Goal: Task Accomplishment & Management: Use online tool/utility

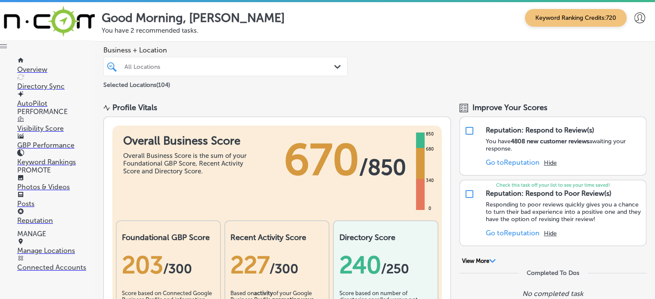
click at [51, 249] on p "Manage Locations" at bounding box center [56, 251] width 78 height 8
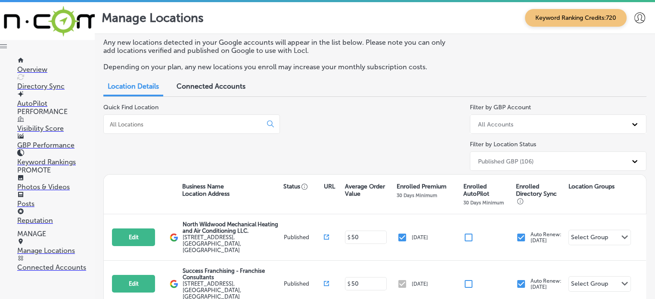
click at [186, 121] on input at bounding box center [184, 125] width 151 height 8
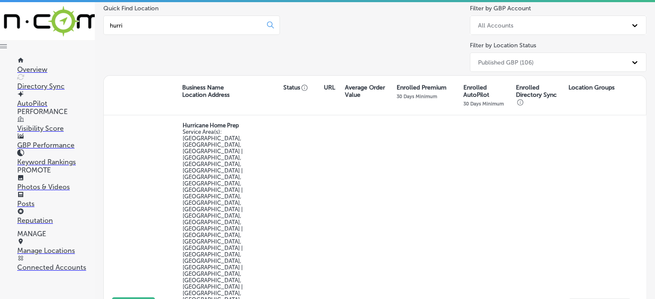
scroll to position [101, 0]
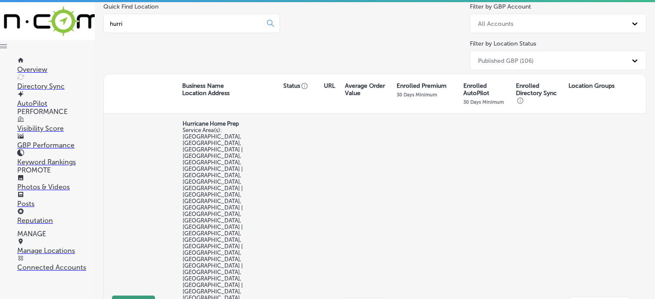
type input "hurri"
select select "US"
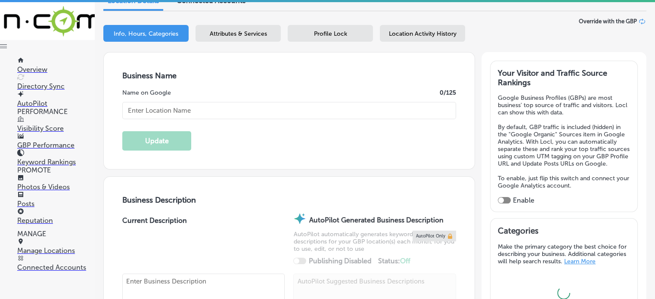
scroll to position [116, 0]
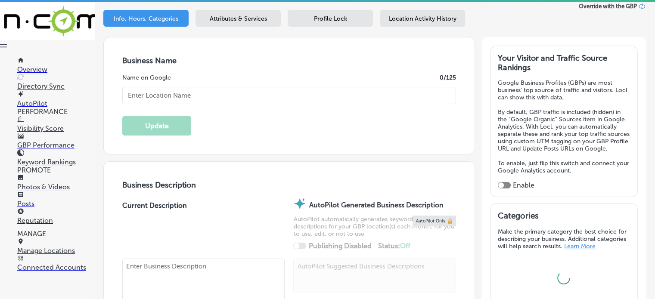
checkbox input "true"
type input "Hurricane Home Prep"
checkbox input "false"
type input "[STREET_ADDRESS]"
type input "#2539"
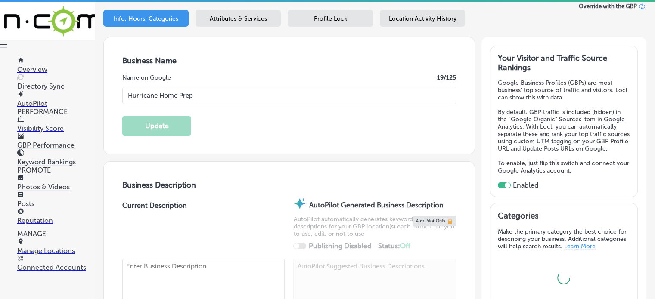
type input "Saint Augustine"
type input "32080"
type input "US"
type input "[URL][DOMAIN_NAME]"
type textarea "Founded by [PERSON_NAME], a licensed insurance adjuster with over 15 years of e…"
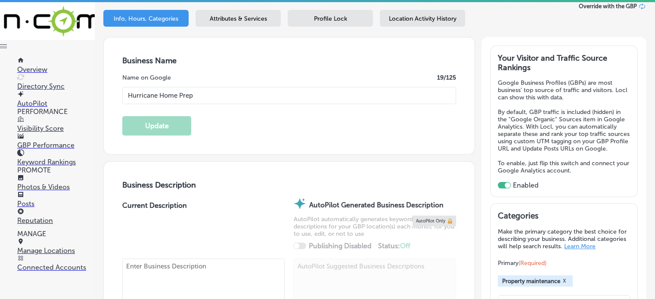
type input "[PHONE_NUMBER]"
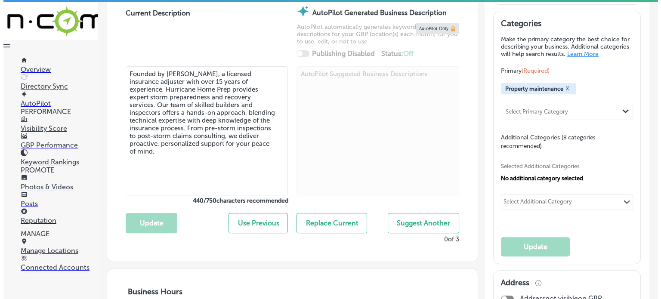
scroll to position [319, 0]
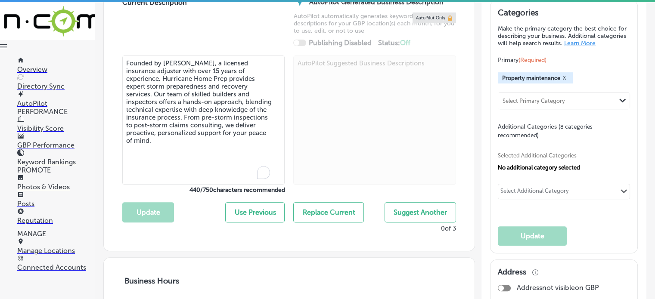
drag, startPoint x: 233, startPoint y: 146, endPoint x: 112, endPoint y: 48, distance: 155.2
click at [112, 48] on div "Business Description Current Description Founded by [PERSON_NAME], a licensed i…" at bounding box center [289, 105] width 371 height 292
paste textarea "Hurricane Home Prep, based in [GEOGRAPHIC_DATA], [GEOGRAPHIC_DATA], specializes…"
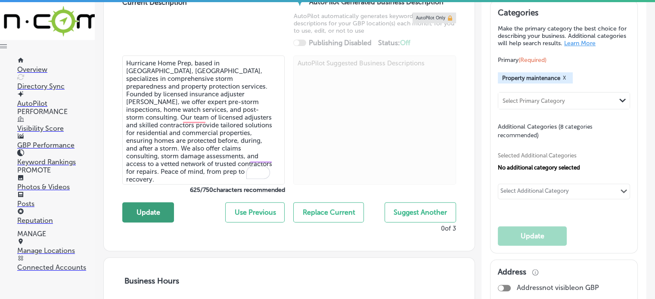
type textarea "Hurricane Home Prep, based in [GEOGRAPHIC_DATA], [GEOGRAPHIC_DATA], specializes…"
click at [145, 210] on button "Update" at bounding box center [148, 212] width 52 height 20
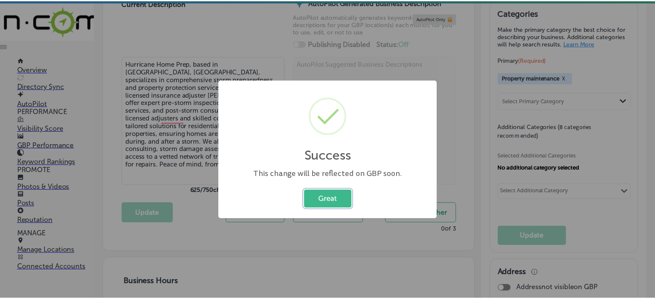
scroll to position [320, 0]
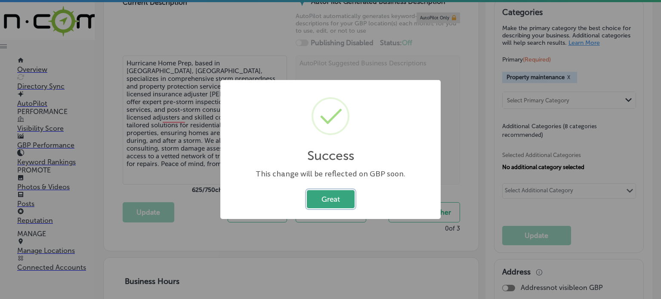
click at [320, 204] on button "Great" at bounding box center [331, 199] width 48 height 18
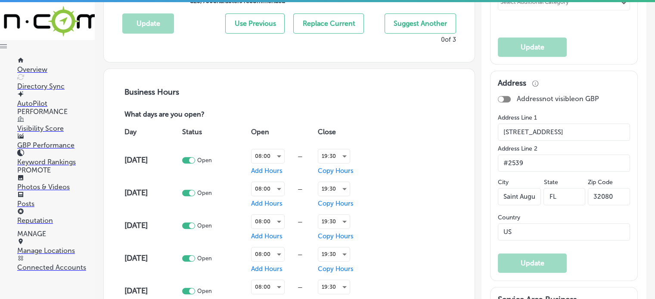
scroll to position [509, 0]
click at [25, 204] on p "Posts" at bounding box center [56, 204] width 78 height 8
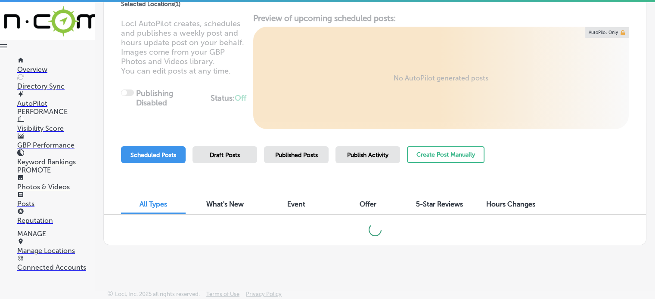
scroll to position [96, 0]
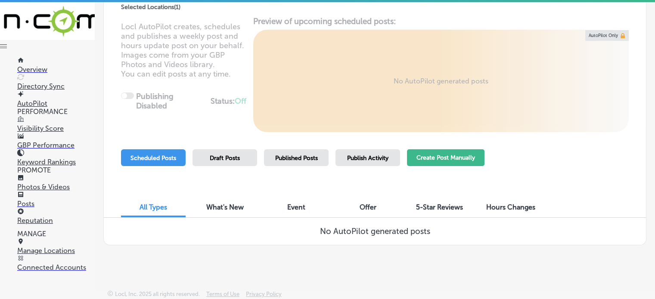
click at [425, 165] on button "Create Post Manually" at bounding box center [446, 157] width 78 height 17
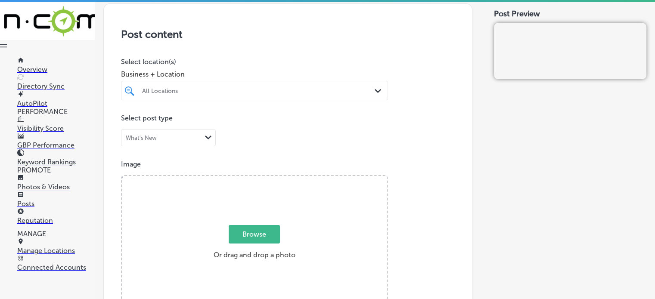
scroll to position [178, 0]
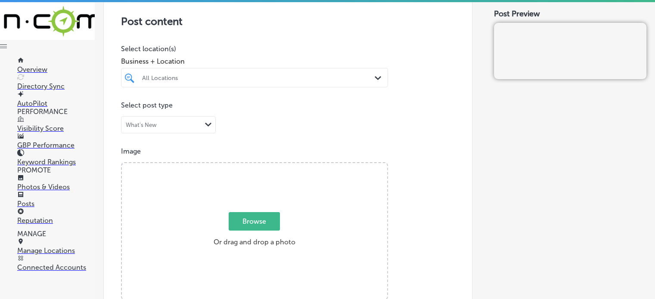
click at [262, 72] on div at bounding box center [243, 78] width 204 height 12
click at [176, 107] on label "Hurricane Home Prep" at bounding box center [180, 109] width 78 height 7
type input "hur"
click at [402, 136] on div "Post content Select location(s) Business + Location hur hur Path Created with S…" at bounding box center [287, 263] width 369 height 545
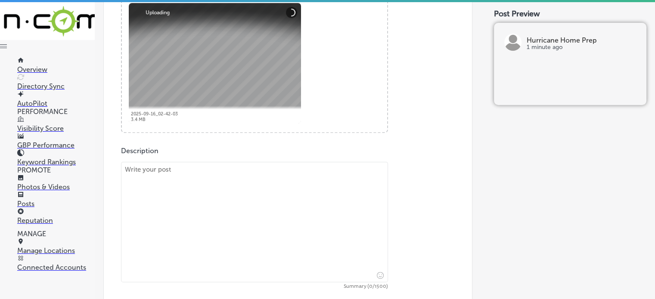
scroll to position [346, 0]
click at [249, 193] on textarea at bounding box center [254, 221] width 267 height 121
paste textarea ""At Hurricane Home Prep, we specialize in comprehensive storm damage assessment…"
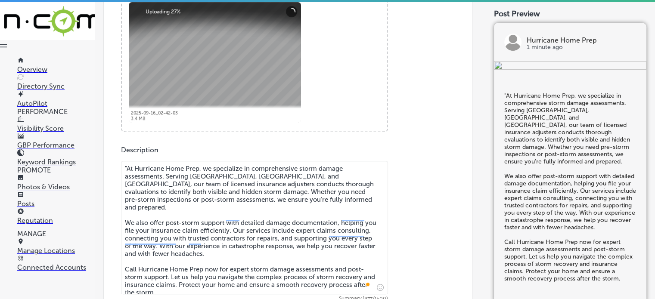
click at [127, 165] on textarea ""At Hurricane Home Prep, we specialize in comprehensive storm damage assessment…" at bounding box center [254, 228] width 267 height 134
type textarea "At Hurricane Home Prep, we specialize in comprehensive storm damage assessments…"
click at [214, 122] on div "Powered by PQINA Browse Or drag and drop a photo 2025-09-16_02-42-03 Abort Retr…" at bounding box center [254, 63] width 265 height 136
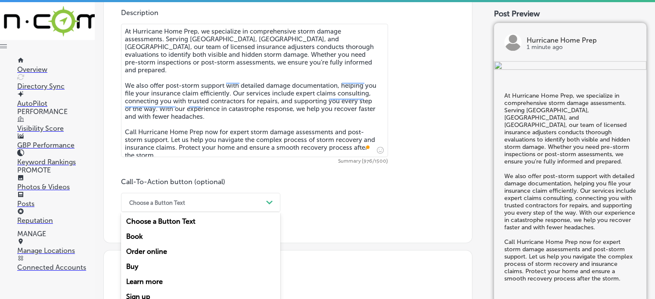
scroll to position [509, 0]
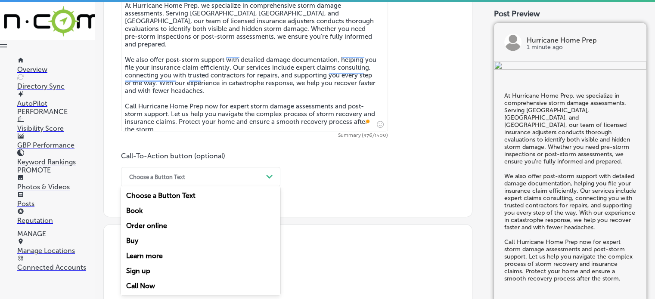
click at [258, 186] on div "option Choose a Button Text focused, 1 of 7. 7 results available. Use Up and Do…" at bounding box center [200, 176] width 159 height 19
click at [153, 284] on div "Call Now" at bounding box center [200, 286] width 159 height 15
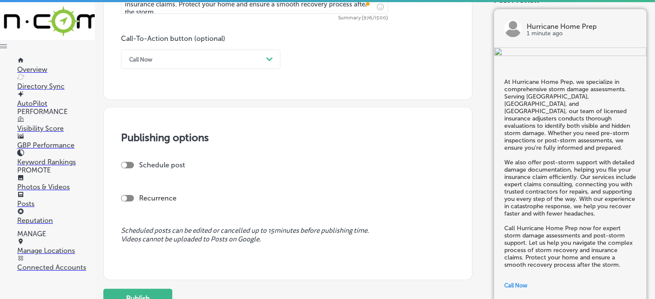
scroll to position [698, 0]
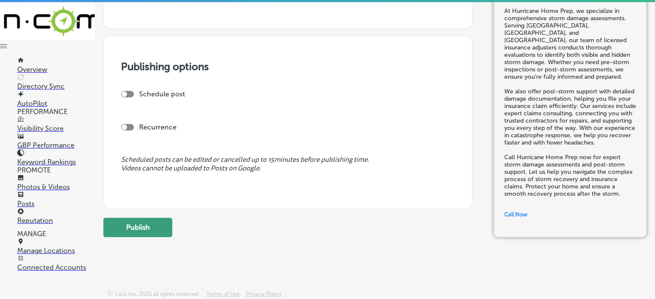
click at [152, 228] on button "Publish" at bounding box center [137, 227] width 69 height 19
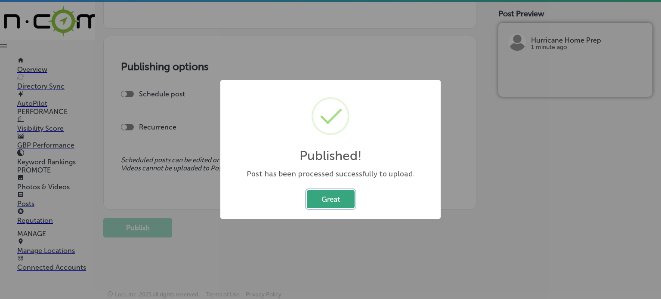
click at [331, 204] on button "Great" at bounding box center [331, 199] width 48 height 18
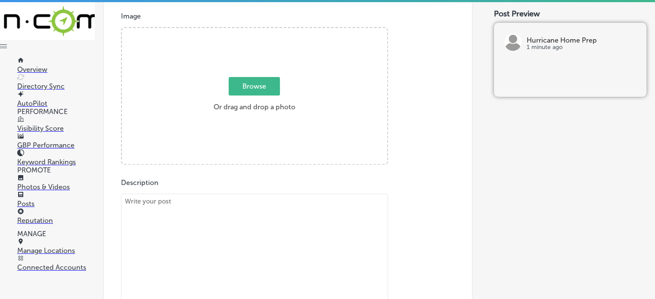
scroll to position [312, 0]
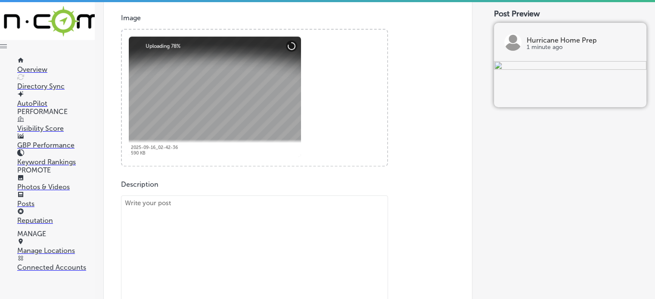
click at [295, 272] on textarea "To enrich screen reader interactions, please activate Accessibility in Grammarl…" at bounding box center [254, 263] width 267 height 134
paste textarea ""Lo Ipsumdolo Sita Cons, ad elitseddoe tem incididunt ut laboreetd magn aliq en…"
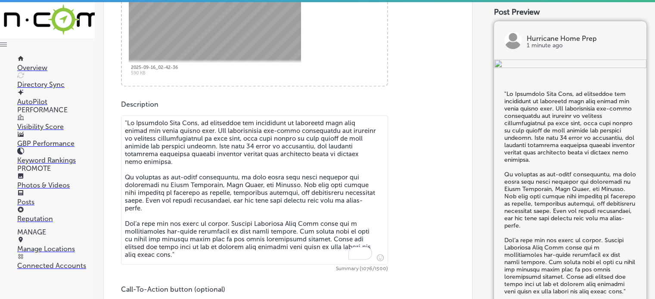
scroll to position [391, 0]
click at [127, 121] on textarea "To enrich screen reader interactions, please activate Accessibility in Grammarl…" at bounding box center [254, 189] width 267 height 149
click at [214, 161] on textarea "To enrich screen reader interactions, please activate Accessibility in Grammarl…" at bounding box center [254, 189] width 267 height 149
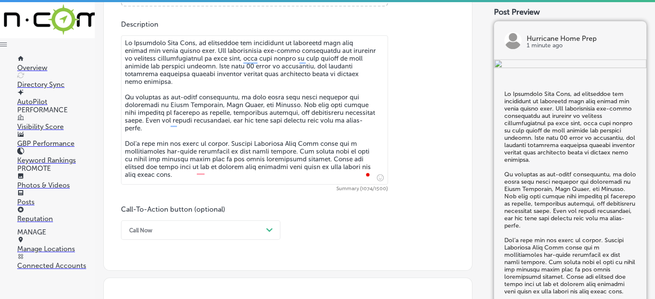
scroll to position [472, 0]
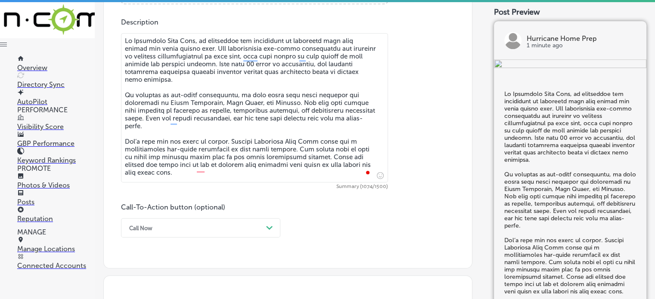
type textarea "Lo Ipsumdolo Sita Cons, ad elitseddoe tem incididunt ut laboreetd magn aliq eni…"
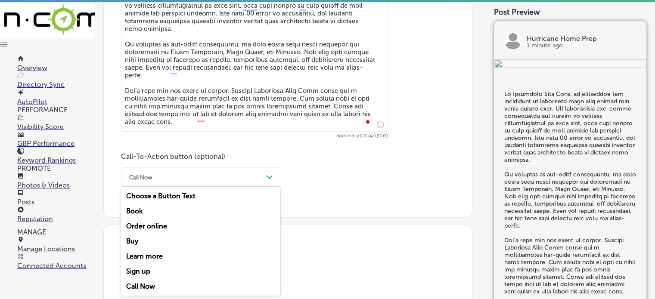
click at [197, 187] on div "option Call Now, selected. option Order online focused, 3 of 7. 7 results avail…" at bounding box center [200, 177] width 159 height 19
click at [157, 252] on div "Learn more" at bounding box center [200, 256] width 159 height 15
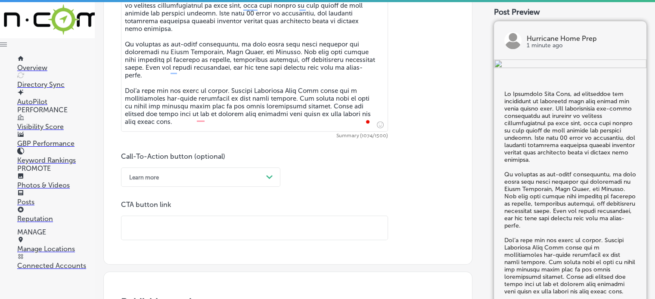
click at [219, 218] on input "text" at bounding box center [254, 228] width 266 height 24
paste input "[URL][DOMAIN_NAME]"
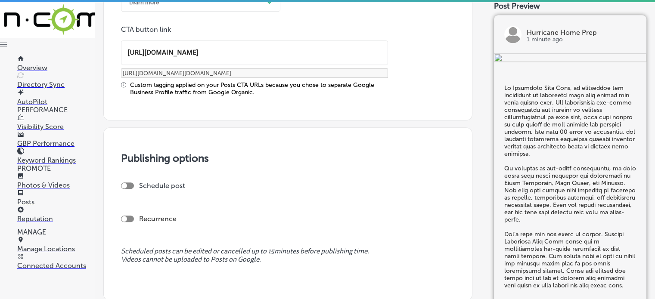
scroll to position [699, 0]
type input "[URL][DOMAIN_NAME]"
click at [125, 183] on div at bounding box center [124, 186] width 6 height 6
checkbox input "true"
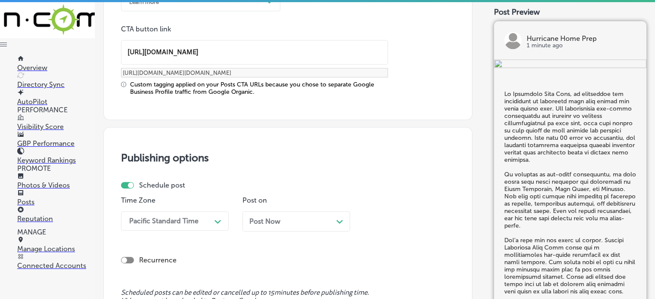
scroll to position [762, 0]
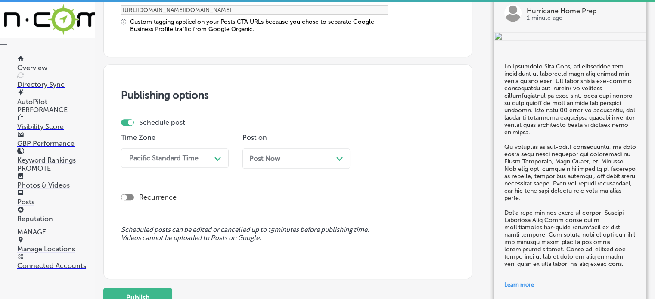
click at [171, 168] on div "Pacific Standard Time Path Created with Sketch." at bounding box center [175, 158] width 108 height 19
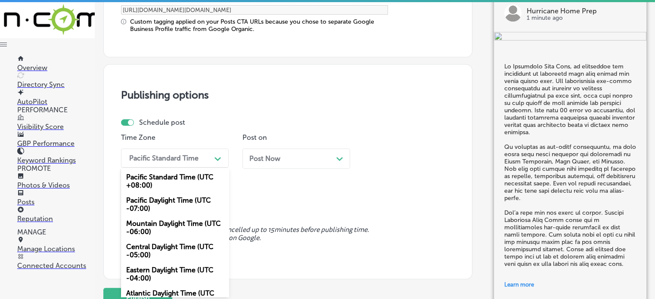
click at [168, 224] on div "Mountain Daylight Time (UTC -06:00)" at bounding box center [175, 227] width 108 height 23
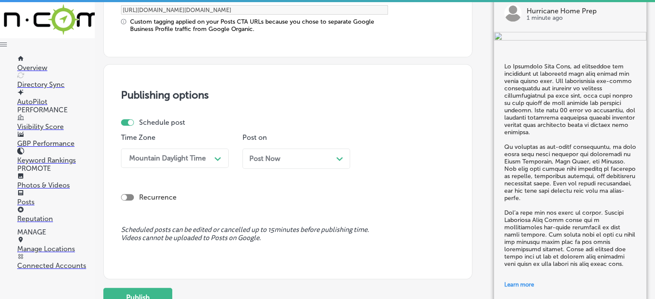
click at [302, 161] on div "Post Now Path Created with Sketch." at bounding box center [296, 159] width 94 height 8
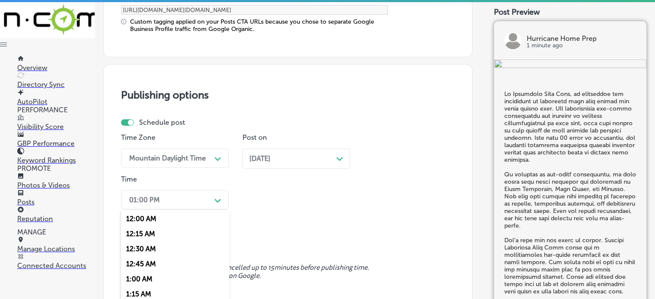
scroll to position [804, 0]
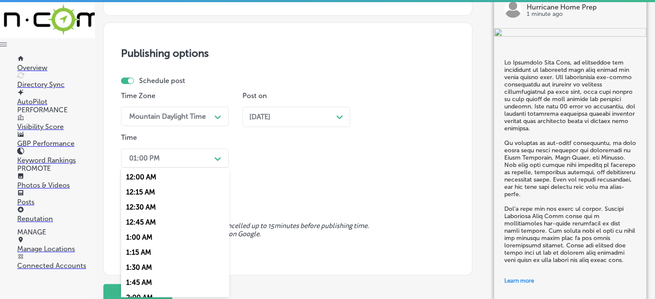
click at [180, 168] on div "option 12:30 AM focused, 3 of 96. 96 results available. Use Up and Down to choo…" at bounding box center [175, 158] width 108 height 19
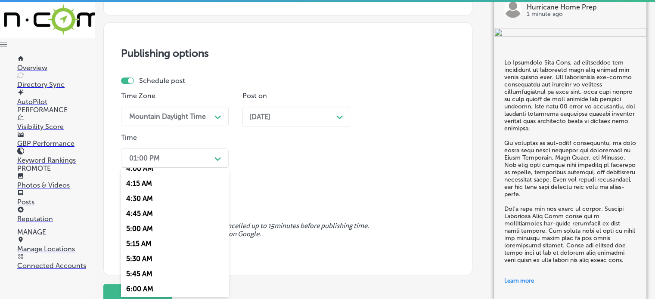
scroll to position [375, 0]
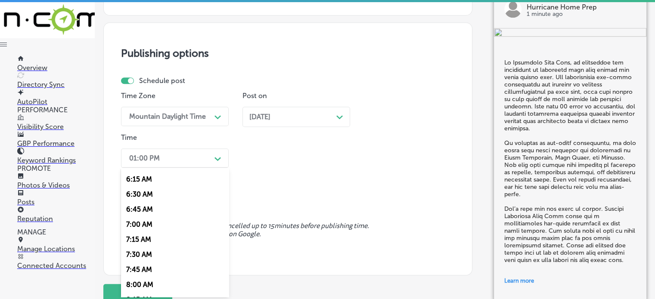
click at [146, 224] on div "7:00 AM" at bounding box center [175, 224] width 108 height 15
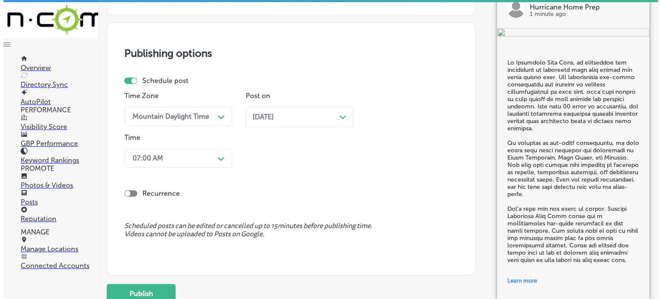
scroll to position [860, 0]
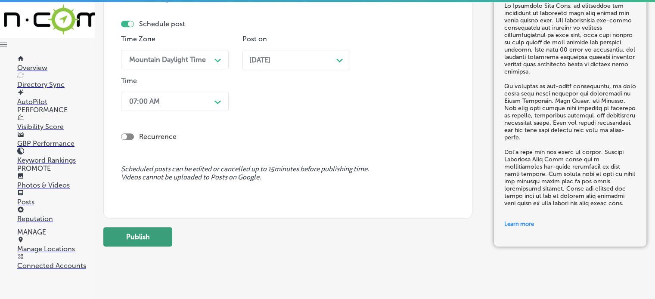
click at [162, 233] on button "Publish" at bounding box center [137, 236] width 69 height 19
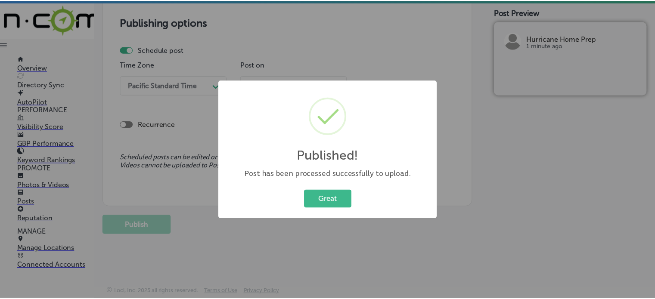
scroll to position [756, 0]
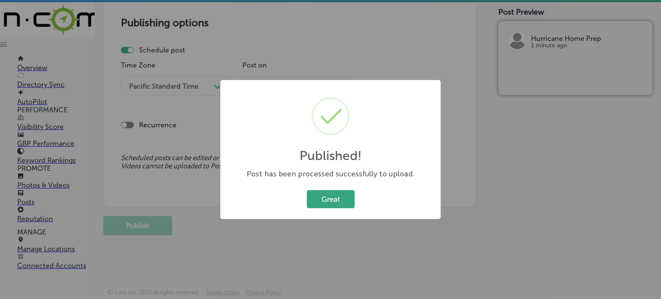
click at [336, 199] on button "Great" at bounding box center [331, 199] width 48 height 18
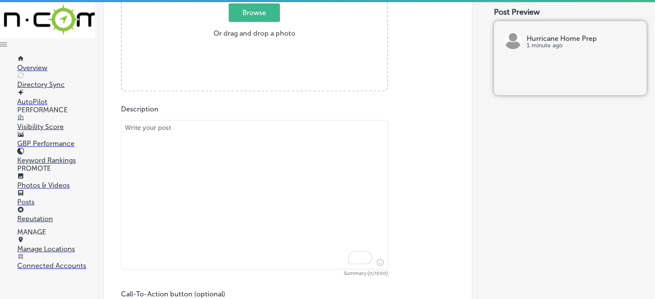
scroll to position [377, 0]
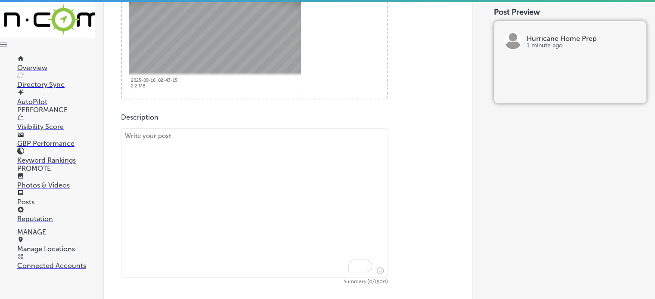
click at [262, 191] on textarea "To enrich screen reader interactions, please activate Accessibility in Grammarl…" at bounding box center [254, 202] width 267 height 149
paste textarea ""After the storm, Hurricane Home Prep is here to help you navigate the aftermat…"
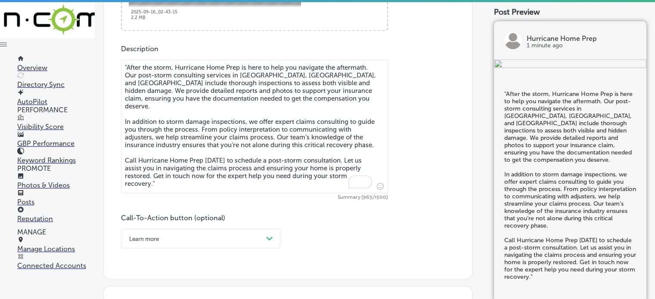
scroll to position [446, 0]
click at [129, 63] on textarea ""After the storm, Hurricane Home Prep is here to help you navigate the aftermat…" at bounding box center [254, 126] width 267 height 134
type textarea "After the storm, Hurricane Home Prep is here to help you navigate the aftermath…"
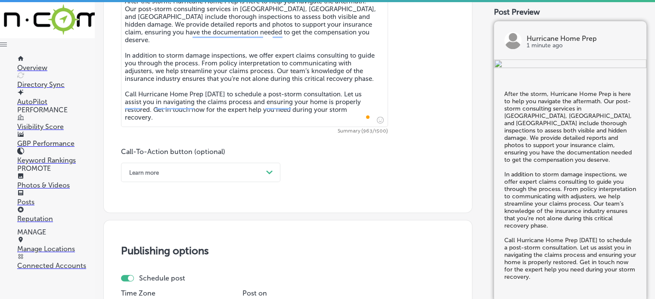
scroll to position [513, 0]
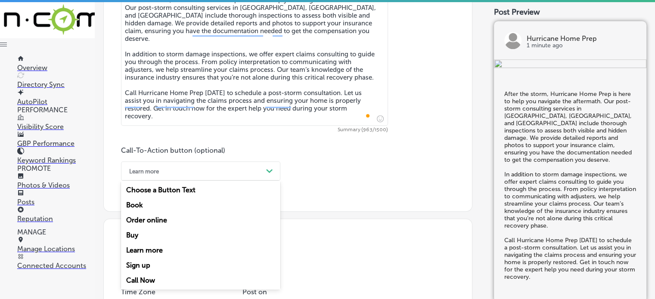
click at [195, 178] on div "Learn more Path Created with Sketch." at bounding box center [200, 170] width 159 height 19
click at [153, 280] on div "Call Now" at bounding box center [200, 280] width 159 height 15
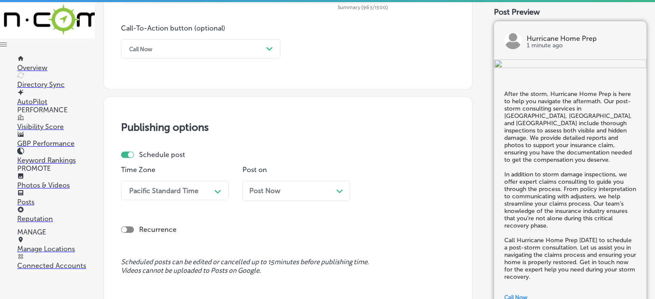
scroll to position [668, 0]
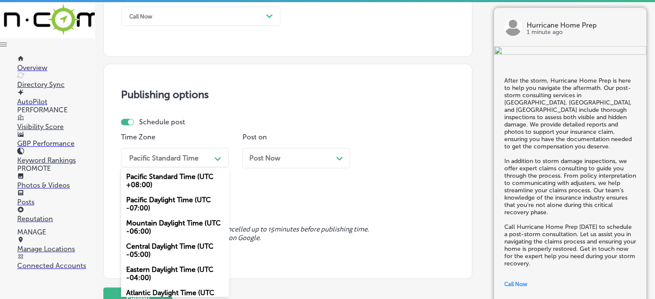
click at [181, 168] on div "option Mountain Daylight Time (UTC -06:00), selected. option Pacific Daylight T…" at bounding box center [175, 157] width 108 height 19
click at [165, 225] on div "Mountain Daylight Time (UTC -06:00)" at bounding box center [175, 227] width 108 height 23
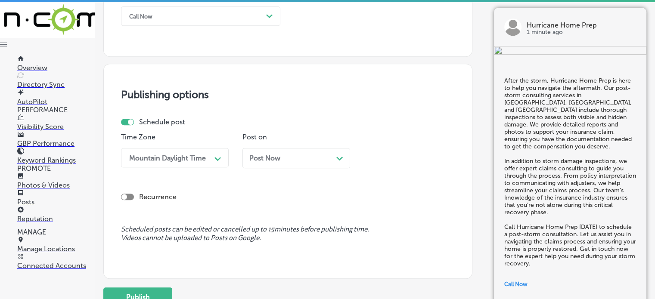
click at [310, 156] on div "Post Now Path Created with Sketch." at bounding box center [296, 158] width 94 height 8
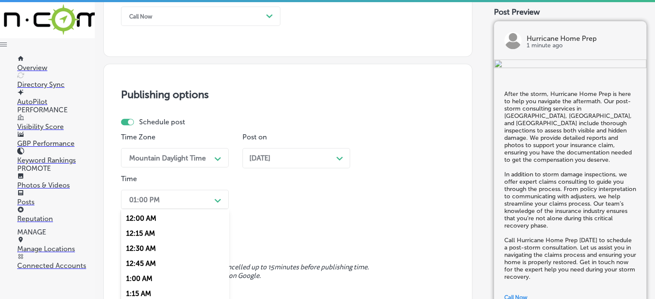
scroll to position [710, 0]
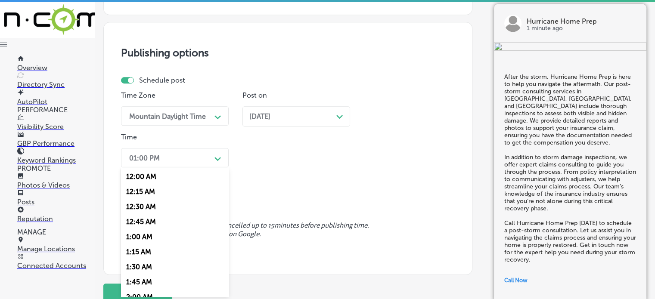
click at [191, 168] on div "option 7:00 AM, selected. option 12:15 AM focused, 2 of 96. 96 results availabl…" at bounding box center [175, 157] width 108 height 19
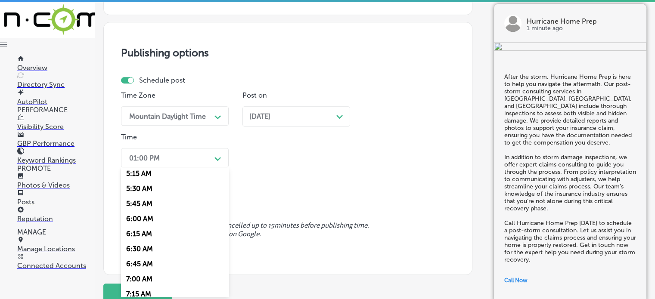
scroll to position [320, 0]
click at [138, 278] on div "7:00 AM" at bounding box center [175, 278] width 108 height 15
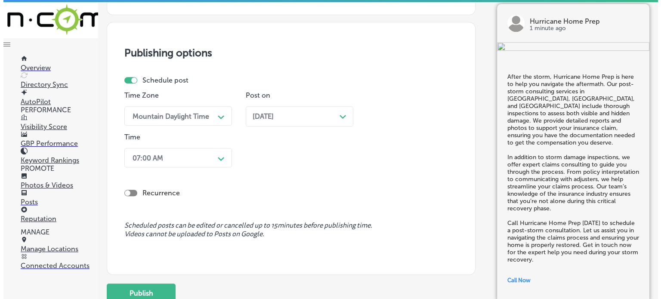
scroll to position [741, 0]
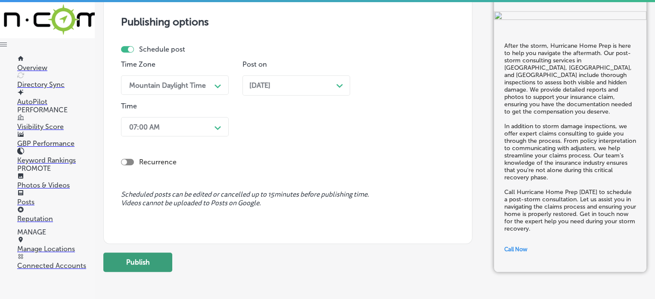
click at [147, 260] on button "Publish" at bounding box center [137, 262] width 69 height 19
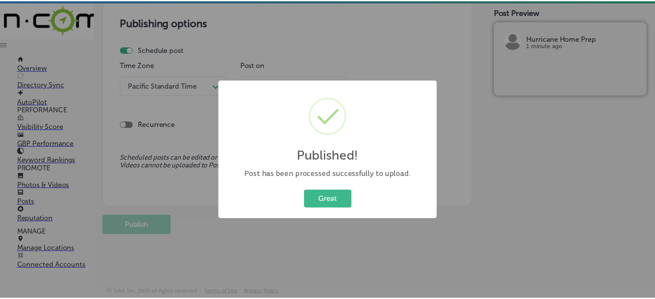
scroll to position [740, 0]
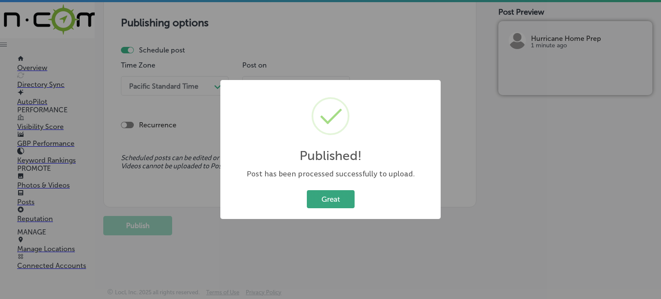
click at [334, 200] on button "Great" at bounding box center [331, 199] width 48 height 18
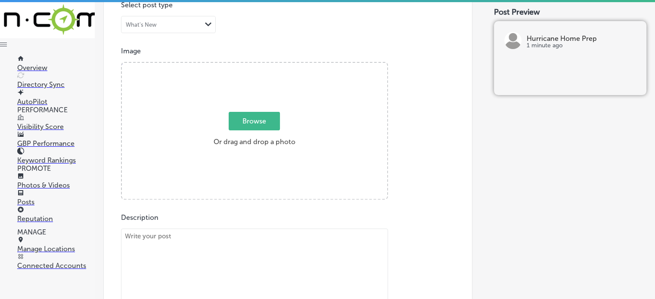
scroll to position [225, 0]
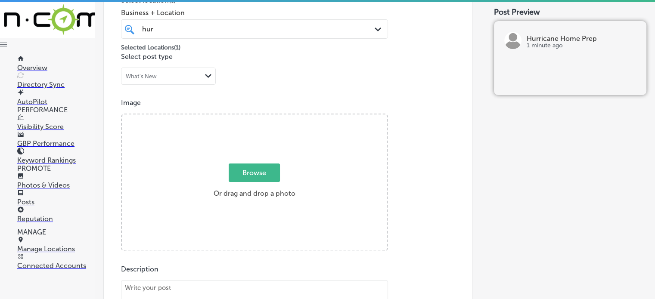
click at [284, 59] on p "Select post type" at bounding box center [288, 57] width 334 height 8
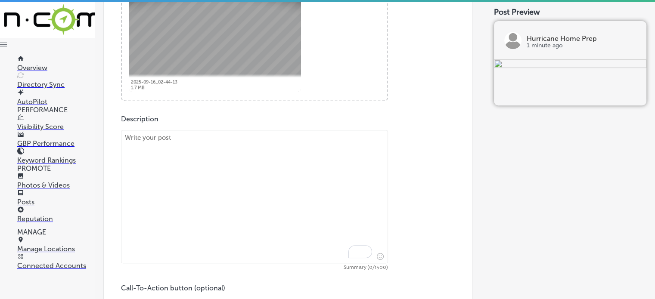
scroll to position [385, 0]
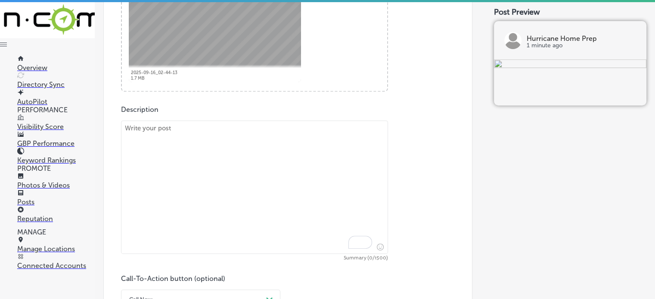
click at [261, 149] on textarea "To enrich screen reader interactions, please activate Accessibility in Grammarl…" at bounding box center [254, 188] width 267 height 134
paste textarea ""Loremipsu dolo sita con adipiscin elitse doeiu’t inci ut la etdoloremagn. Aliq…"
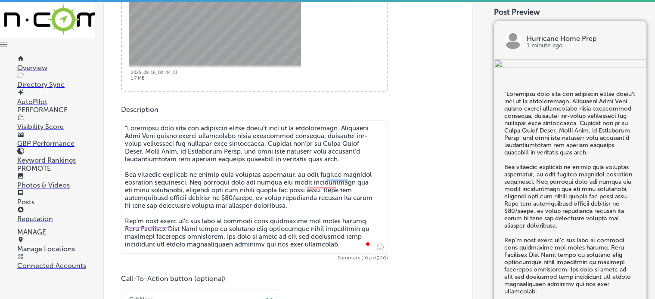
click at [127, 125] on textarea "To enrich screen reader interactions, please activate Accessibility in Grammarl…" at bounding box center [254, 188] width 267 height 134
type textarea "Loremipsu dolo sita con adipiscin elitse doeiu’t inci ut la etdoloremagn. Aliqu…"
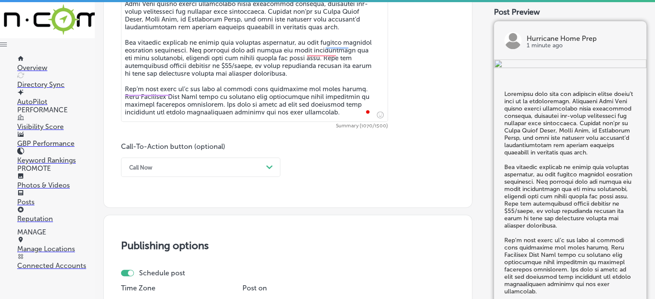
scroll to position [520, 0]
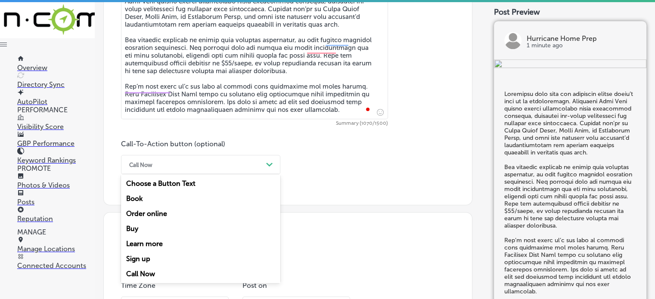
click at [211, 162] on div "Call Now" at bounding box center [194, 164] width 138 height 13
click at [152, 275] on div "Call Now" at bounding box center [200, 274] width 159 height 15
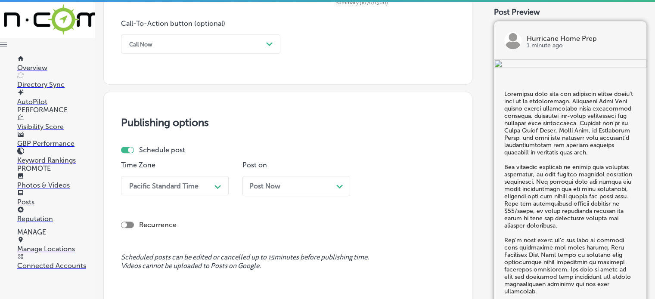
scroll to position [668, 0]
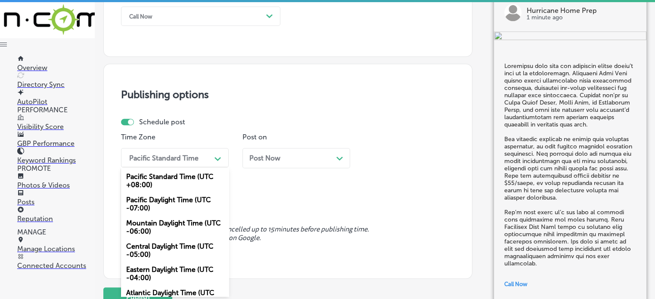
click at [172, 168] on div "option Mountain Daylight Time (UTC -06:00), selected. option Pacific Standard T…" at bounding box center [175, 157] width 108 height 19
click at [171, 220] on div "Mountain Daylight Time (UTC -06:00)" at bounding box center [175, 227] width 108 height 23
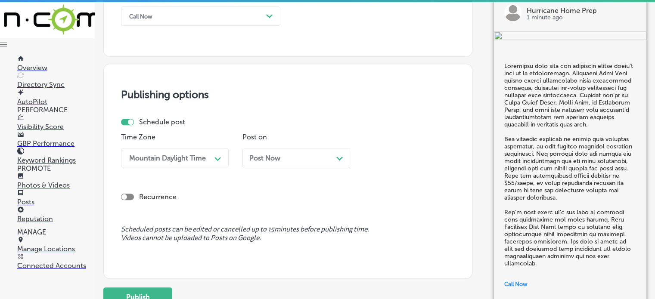
click at [265, 161] on div "Post Now Path Created with Sketch." at bounding box center [296, 158] width 108 height 20
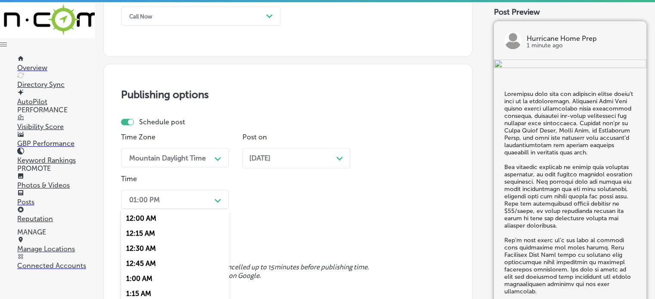
scroll to position [710, 0]
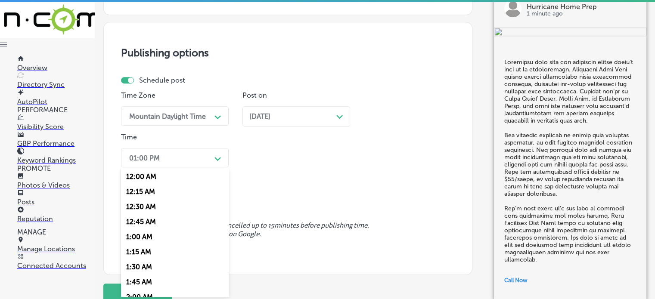
click at [178, 168] on div "option 7:00 AM, selected. option 12:15 AM focused, 2 of 96. 96 results availabl…" at bounding box center [175, 157] width 108 height 19
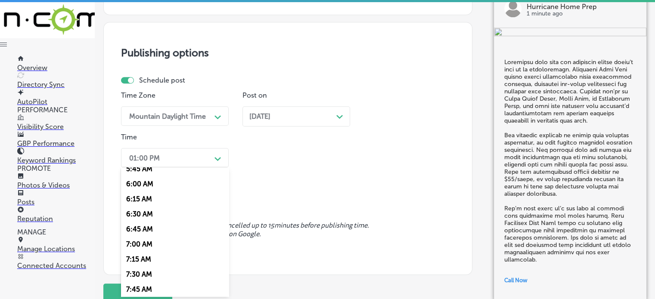
click at [140, 245] on div "7:00 AM" at bounding box center [175, 244] width 108 height 15
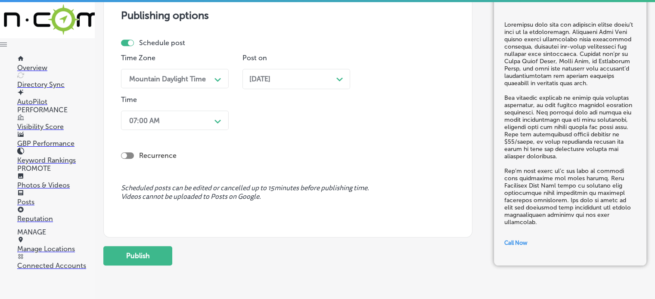
scroll to position [748, 0]
click at [152, 255] on button "Publish" at bounding box center [137, 255] width 69 height 19
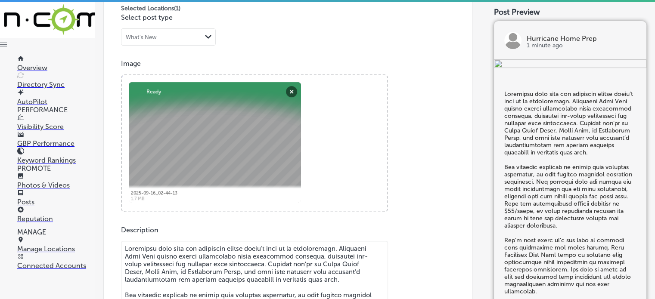
scroll to position [259, 0]
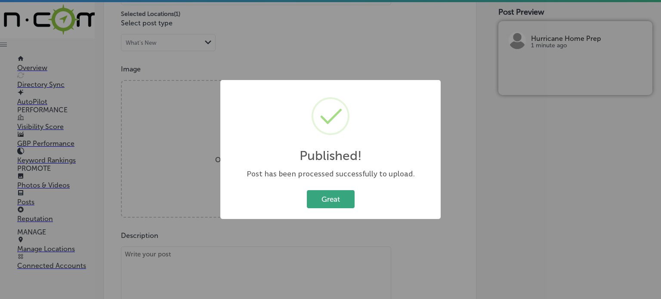
click at [341, 202] on button "Great" at bounding box center [331, 199] width 48 height 18
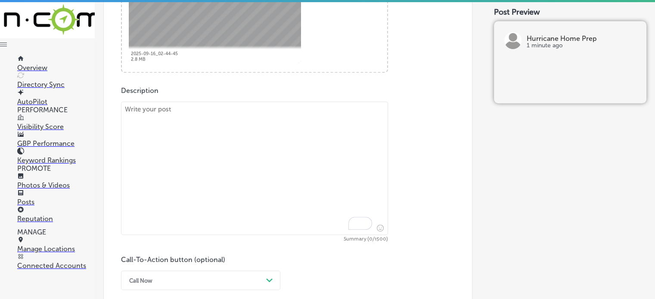
scroll to position [445, 0]
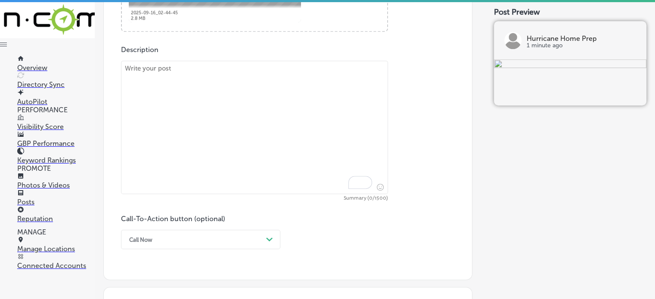
paste textarea ""Hurricane Home Prep offers comprehensive storm preparation services for proper…"
click at [287, 161] on textarea "To enrich screen reader interactions, please activate Accessibility in Grammarl…" at bounding box center [254, 128] width 267 height 134
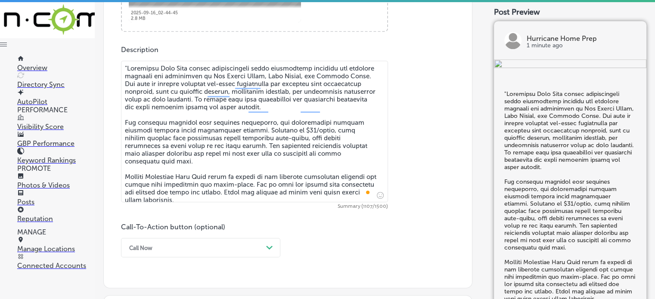
click at [127, 65] on textarea "To enrich screen reader interactions, please activate Accessibility in Grammarl…" at bounding box center [254, 132] width 267 height 142
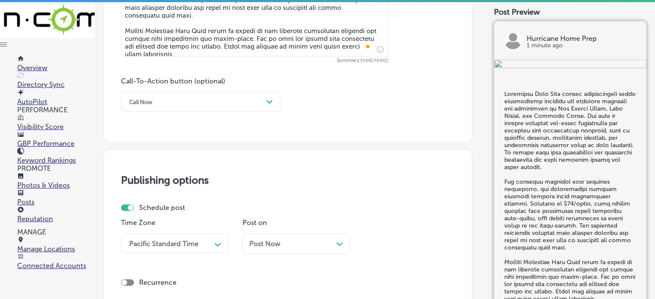
scroll to position [601, 0]
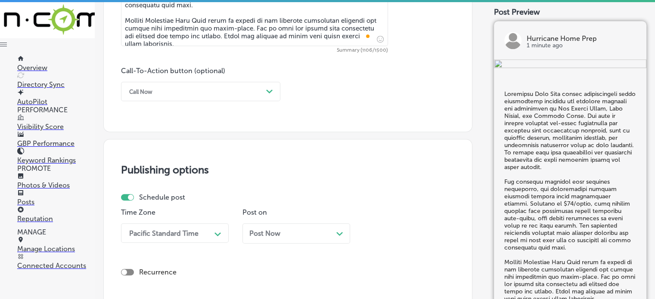
type textarea "Hurricane Home Prep offers comprehensive storm preparation services for propert…"
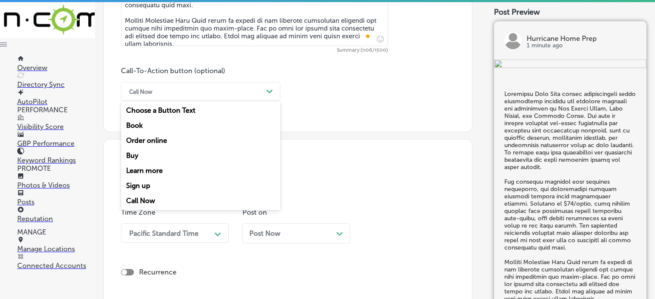
click at [232, 86] on div "Call Now" at bounding box center [194, 91] width 138 height 13
click at [162, 167] on div "Learn more" at bounding box center [200, 170] width 159 height 15
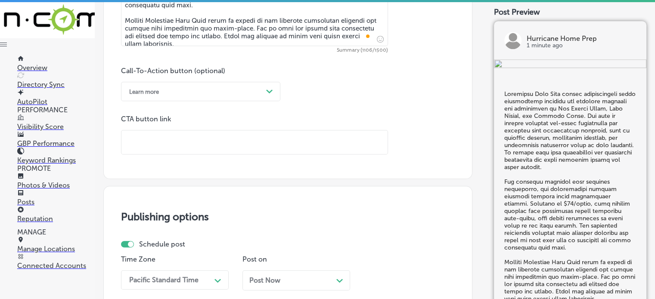
paste input "[URL][DOMAIN_NAME]"
click at [231, 135] on input "text" at bounding box center [254, 142] width 266 height 24
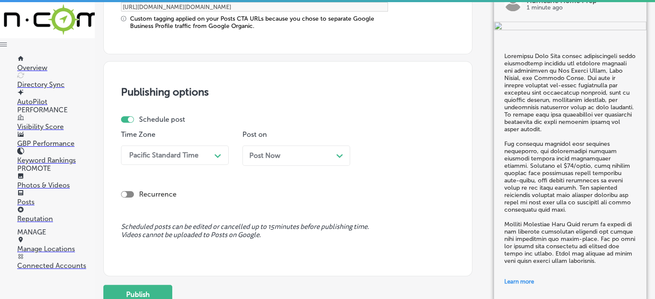
scroll to position [768, 0]
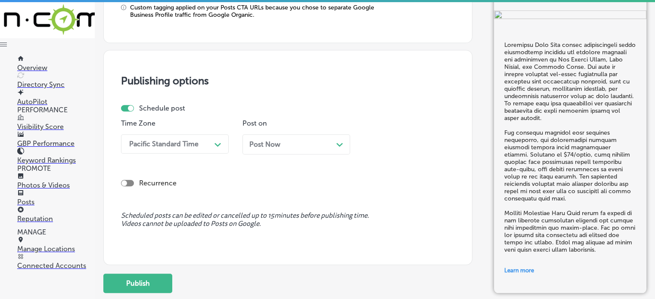
type input "[URL][DOMAIN_NAME]"
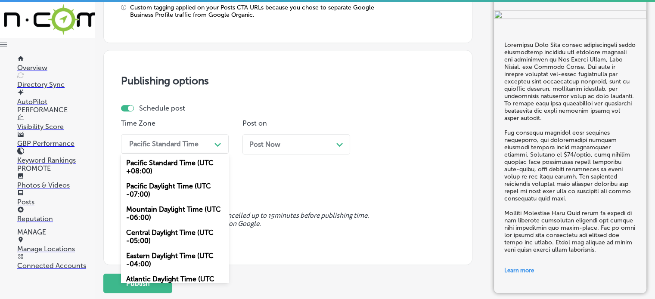
click at [192, 144] on div "Pacific Standard Time" at bounding box center [163, 144] width 69 height 8
drag, startPoint x: 158, startPoint y: 205, endPoint x: 163, endPoint y: 201, distance: 6.1
click at [158, 205] on div "Mountain Daylight Time (UTC -06:00)" at bounding box center [175, 213] width 108 height 23
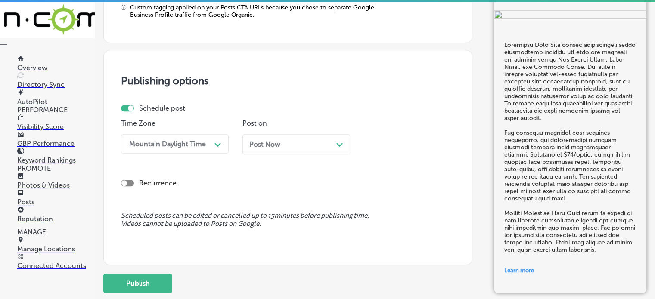
click at [272, 145] on span "Post Now" at bounding box center [264, 144] width 31 height 8
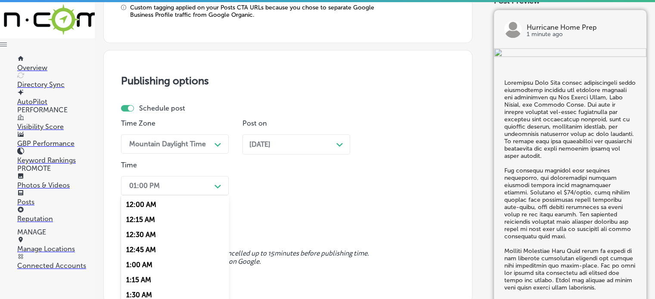
scroll to position [796, 0]
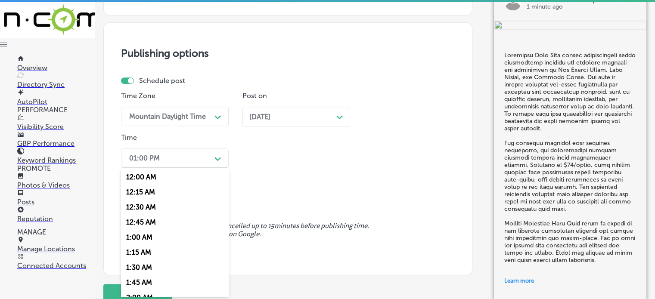
click at [197, 168] on div "option 7:00 AM, selected. option 12:15 AM focused, 2 of 96. 96 results availabl…" at bounding box center [175, 158] width 108 height 19
click at [139, 218] on div "7:00 AM" at bounding box center [175, 221] width 108 height 15
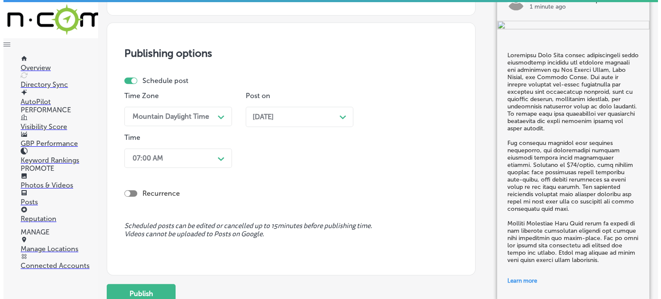
scroll to position [863, 0]
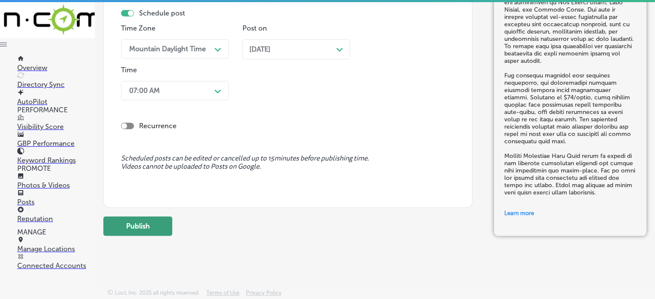
click at [148, 228] on button "Publish" at bounding box center [137, 226] width 69 height 19
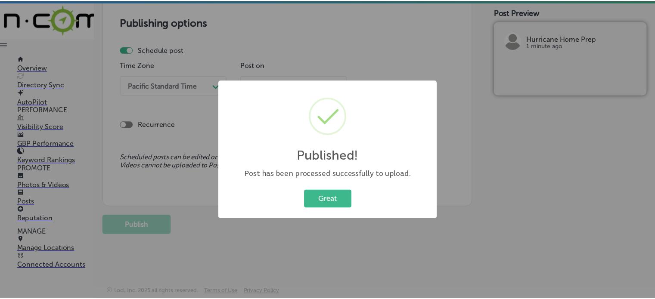
scroll to position [748, 0]
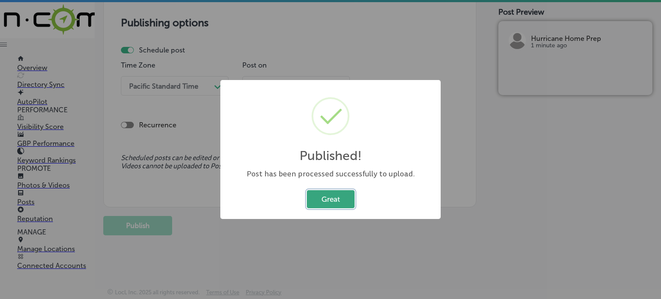
click at [342, 192] on button "Great" at bounding box center [331, 199] width 48 height 18
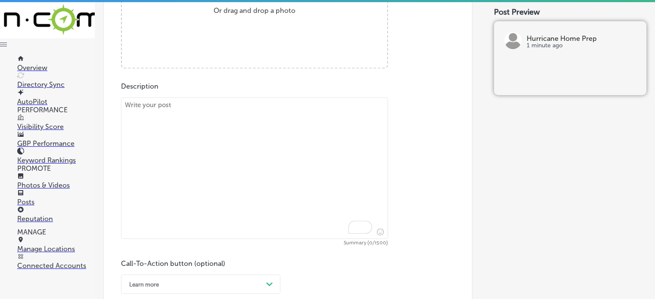
scroll to position [250, 0]
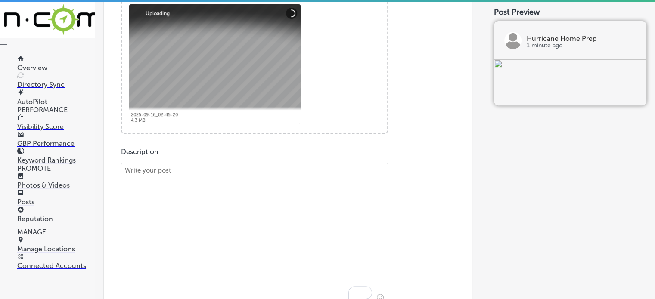
click at [287, 177] on textarea "To enrich screen reader interactions, please activate Accessibility in Grammarl…" at bounding box center [254, 234] width 267 height 142
paste textarea ""Loremipsu Dolo Sita consecte adipis eli-seddo eiusmodtemp in utlabo etdo magn …"
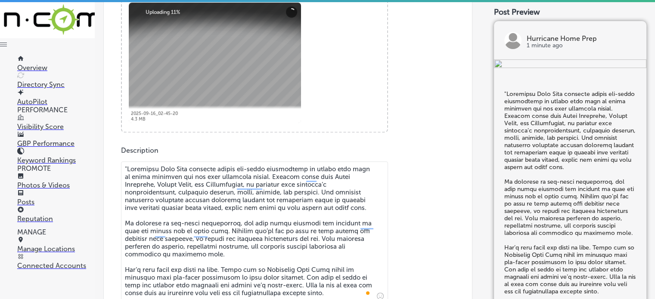
scroll to position [370, 0]
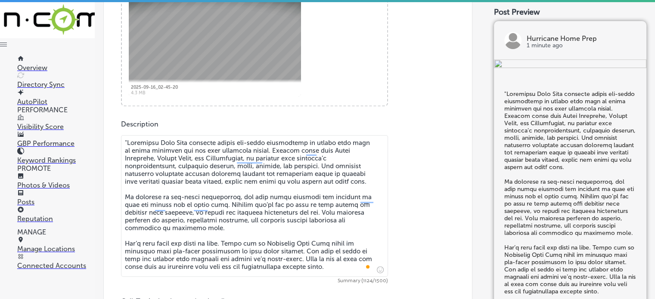
click at [127, 143] on textarea "To enrich screen reader interactions, please activate Accessibility in Grammarl…" at bounding box center [254, 206] width 267 height 142
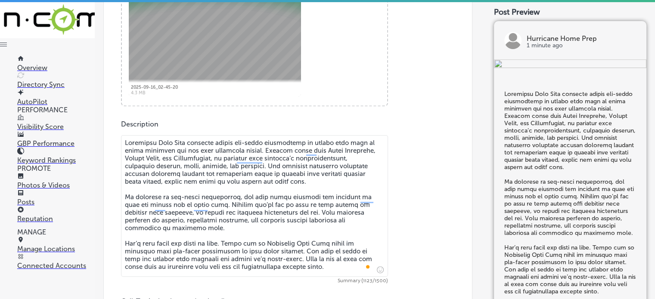
click at [203, 177] on textarea "To enrich screen reader interactions, please activate Accessibility in Grammarl…" at bounding box center [254, 206] width 267 height 142
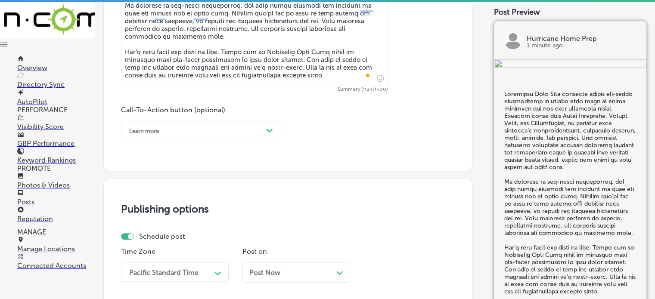
scroll to position [566, 0]
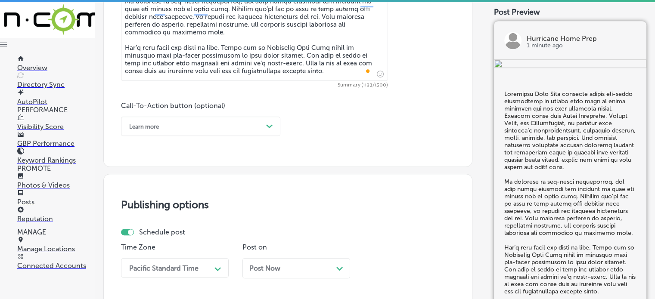
type textarea "Loremipsu Dolo Sita consecte adipis eli-seddo eiusmodtemp in utlabo etdo magn a…"
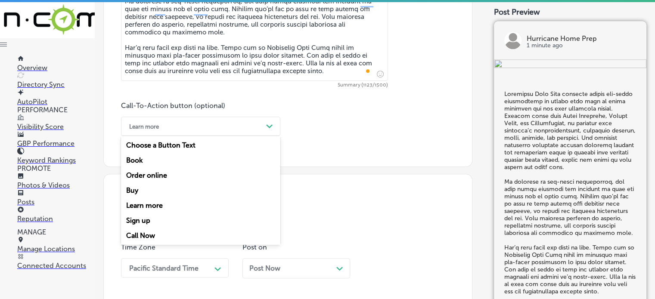
click at [222, 130] on div "Learn more" at bounding box center [194, 126] width 138 height 13
click at [149, 233] on div "Call Now" at bounding box center [200, 235] width 159 height 15
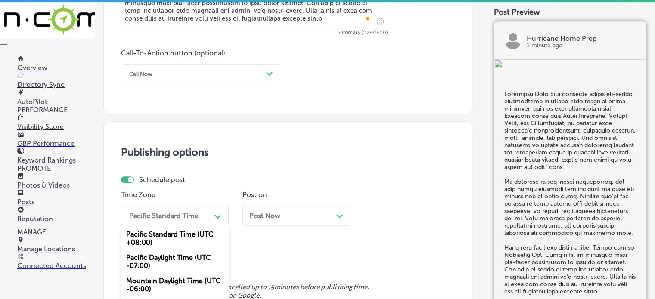
scroll to position [677, 0]
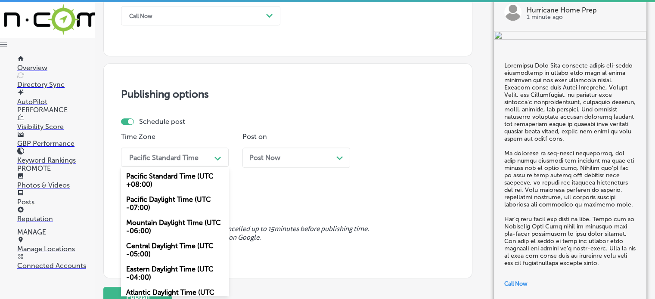
click at [192, 167] on div "option Mountain Daylight Time (UTC -06:00), selected. option Mountain Daylight …" at bounding box center [175, 157] width 108 height 19
click at [177, 230] on div "Mountain Daylight Time (UTC -06:00)" at bounding box center [175, 226] width 108 height 23
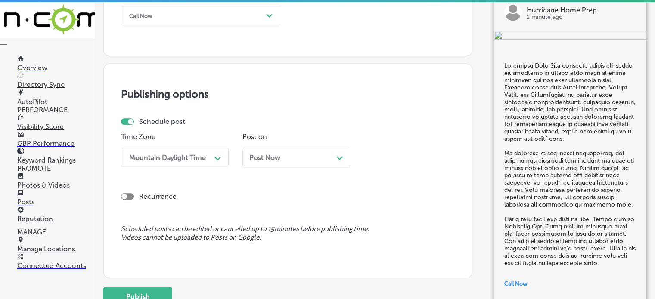
click at [287, 155] on div "Post Now Path Created with Sketch." at bounding box center [296, 158] width 94 height 8
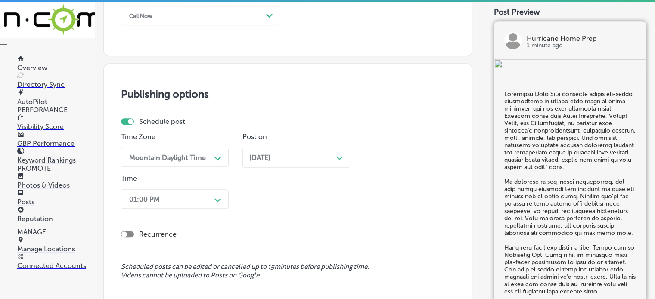
scroll to position [718, 0]
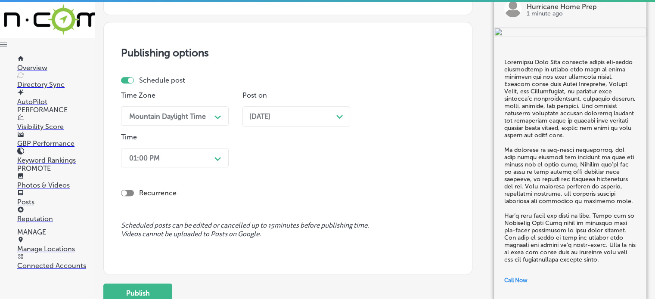
click at [215, 168] on div "01:00 PM Path Created with Sketch." at bounding box center [175, 157] width 108 height 19
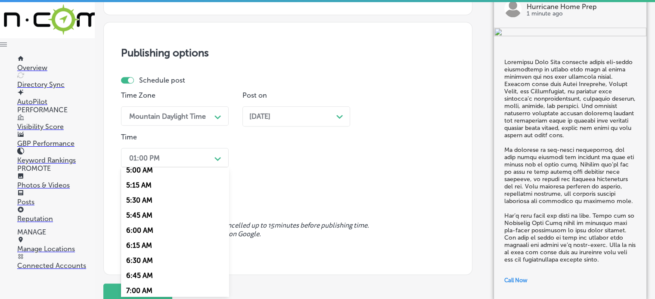
scroll to position [312, 0]
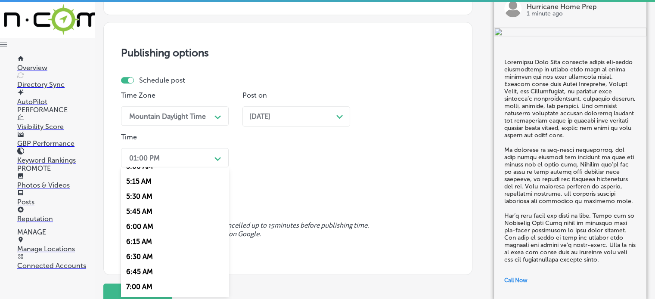
click at [144, 288] on div "7:00 AM" at bounding box center [175, 286] width 108 height 15
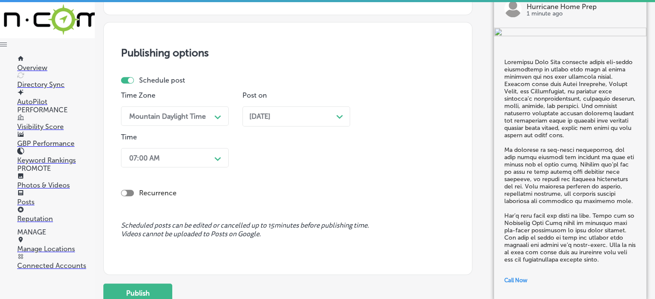
scroll to position [745, 0]
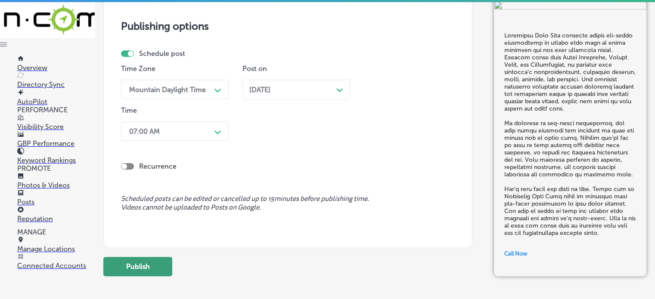
click at [146, 267] on button "Publish" at bounding box center [137, 266] width 69 height 19
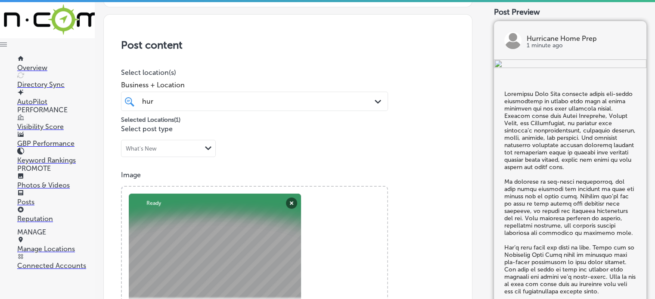
scroll to position [152, 0]
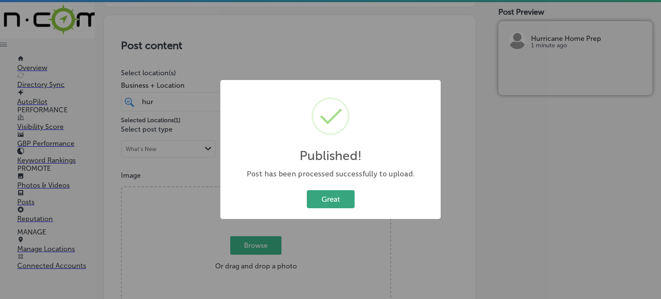
click at [329, 202] on button "Great" at bounding box center [331, 199] width 48 height 18
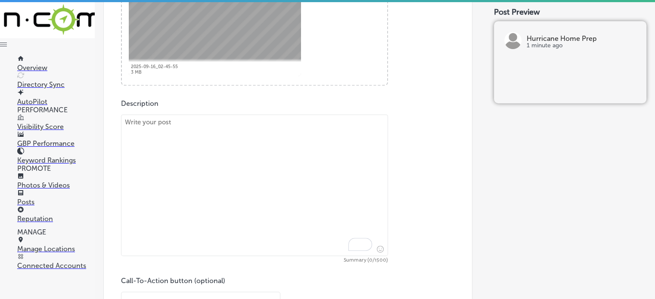
scroll to position [396, 0]
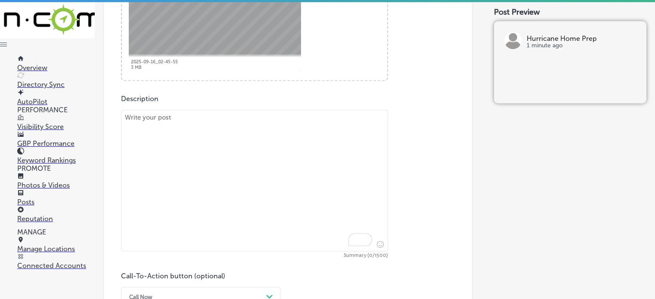
click at [278, 177] on textarea "To enrich screen reader interactions, please activate Accessibility in Grammarl…" at bounding box center [254, 181] width 267 height 142
paste textarea ""Lorem i dolor, sit ametcons adipisc eli se doeiusmodtem, inc Utlaboree Dolo Ma…"
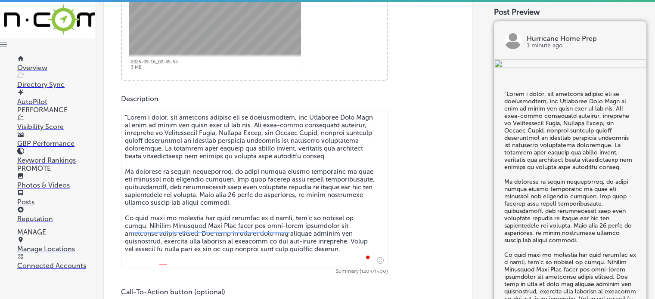
click at [127, 117] on textarea "To enrich screen reader interactions, please activate Accessibility in Grammarl…" at bounding box center [254, 189] width 267 height 158
click at [173, 158] on textarea "To enrich screen reader interactions, please activate Accessibility in Grammarl…" at bounding box center [254, 189] width 267 height 158
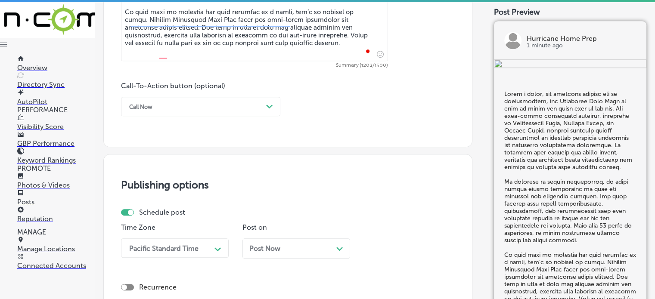
scroll to position [603, 0]
type textarea "Lorem i dolor, sit ametcons adipisc eli se doeiusmodtem, inc Utlaboree Dolo Mag…"
click at [205, 107] on div "Call Now" at bounding box center [194, 105] width 138 height 13
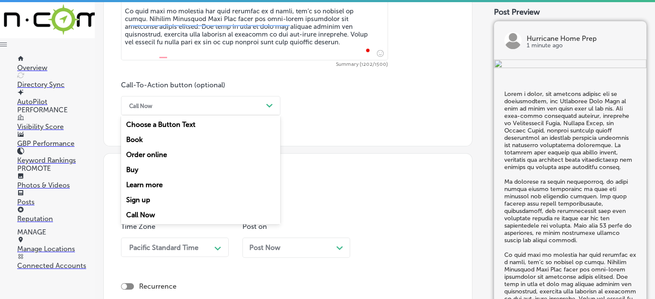
click at [148, 185] on div "Learn more" at bounding box center [200, 184] width 159 height 15
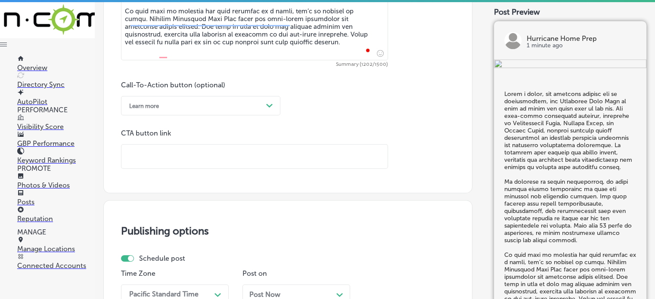
paste input "[URL][DOMAIN_NAME]"
click at [252, 158] on input "text" at bounding box center [254, 157] width 266 height 24
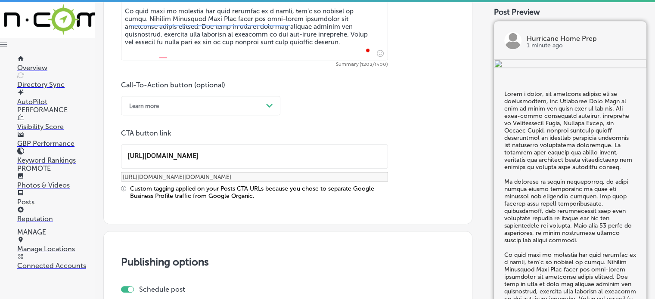
type input "[URL][DOMAIN_NAME]"
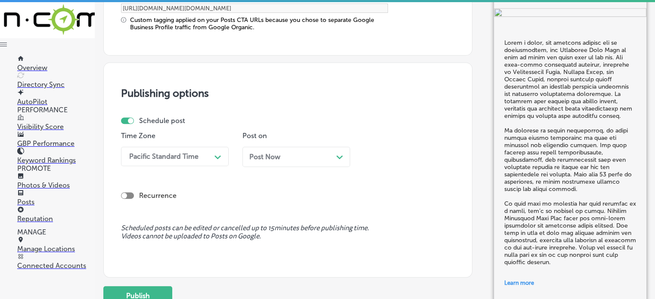
scroll to position [786, 0]
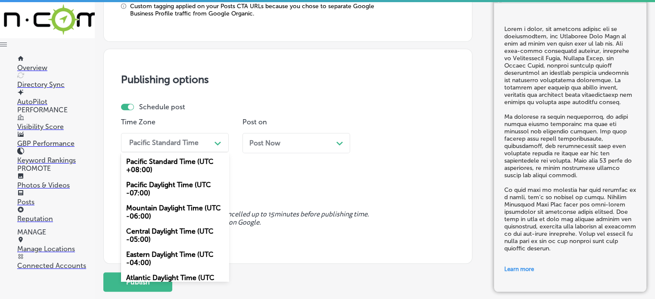
click at [203, 139] on div "Pacific Standard Time" at bounding box center [168, 142] width 86 height 15
click at [160, 214] on div "Mountain Daylight Time (UTC -06:00)" at bounding box center [175, 212] width 108 height 23
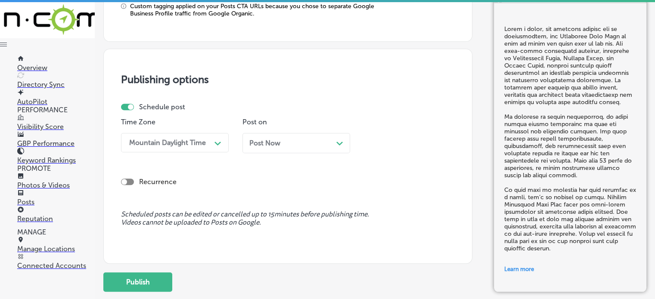
click at [280, 139] on span "Post Now" at bounding box center [264, 143] width 31 height 8
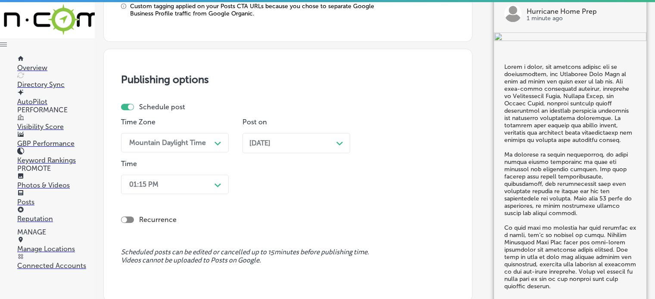
scroll to position [812, 0]
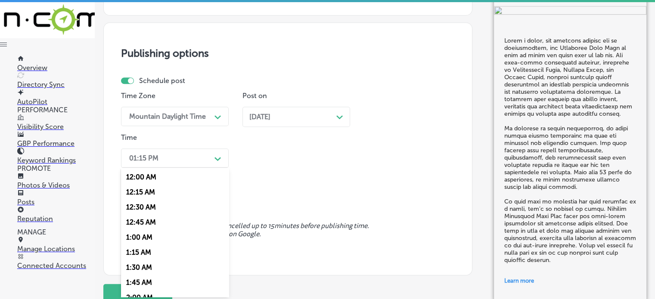
click at [187, 168] on div "option 7:00 AM, selected. option 12:15 AM focused, 2 of 96. 96 results availabl…" at bounding box center [175, 158] width 108 height 19
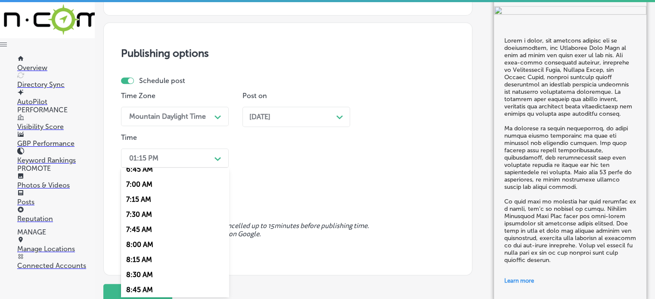
click at [144, 184] on div "7:00 AM" at bounding box center [175, 184] width 108 height 15
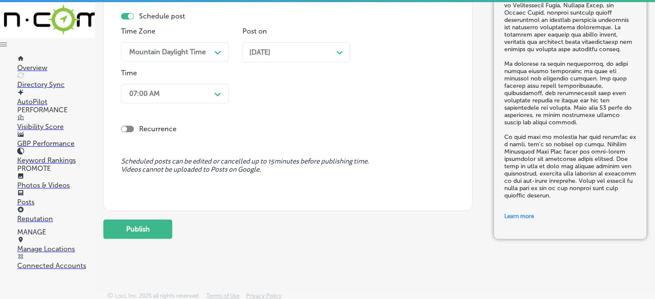
scroll to position [877, 0]
click at [143, 226] on button "Publish" at bounding box center [137, 228] width 69 height 19
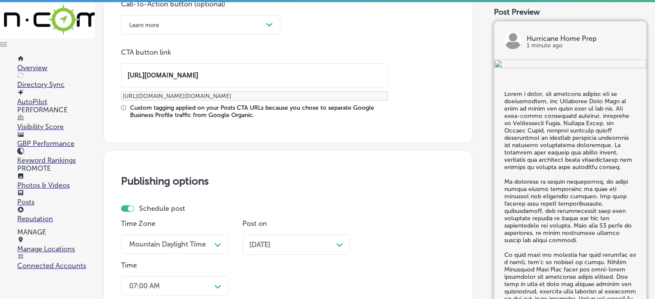
scroll to position [683, 0]
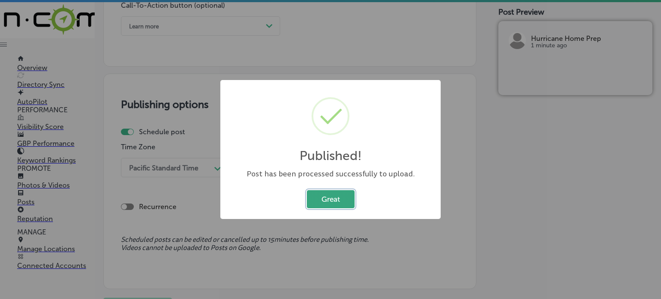
click at [331, 196] on button "Great" at bounding box center [331, 199] width 48 height 18
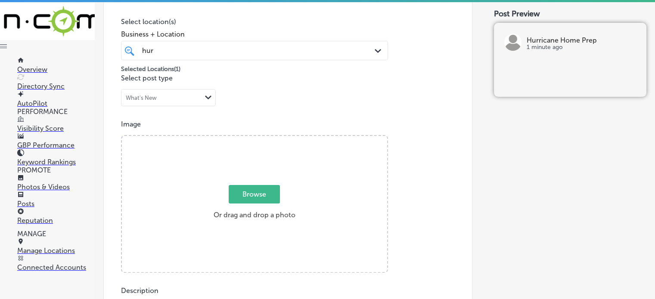
scroll to position [37, 0]
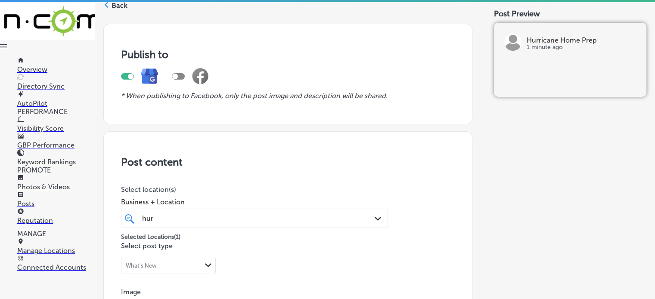
click at [124, 8] on label "Back" at bounding box center [120, 5] width 16 height 9
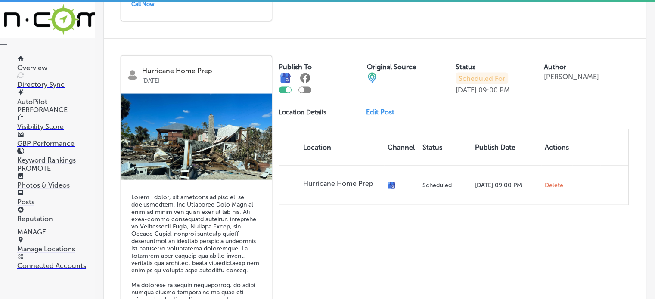
scroll to position [1950, 0]
